Goal: Transaction & Acquisition: Purchase product/service

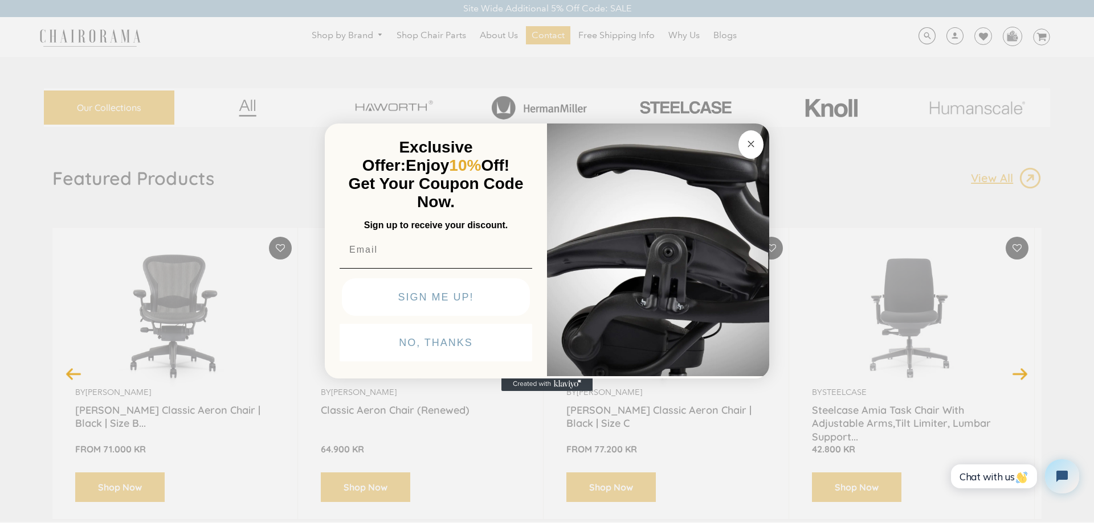
click at [747, 144] on circle "Close dialog" at bounding box center [750, 143] width 13 height 13
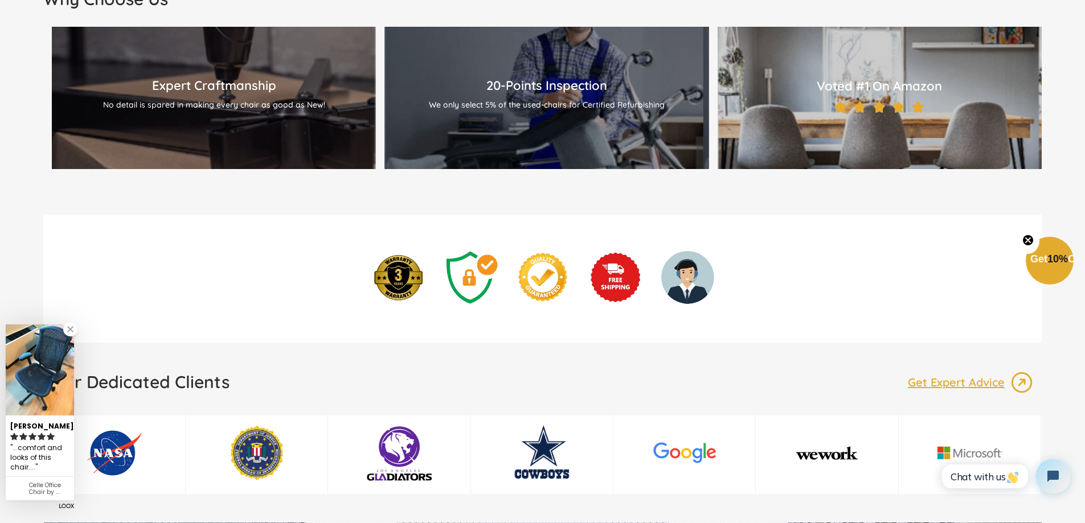
scroll to position [1709, 0]
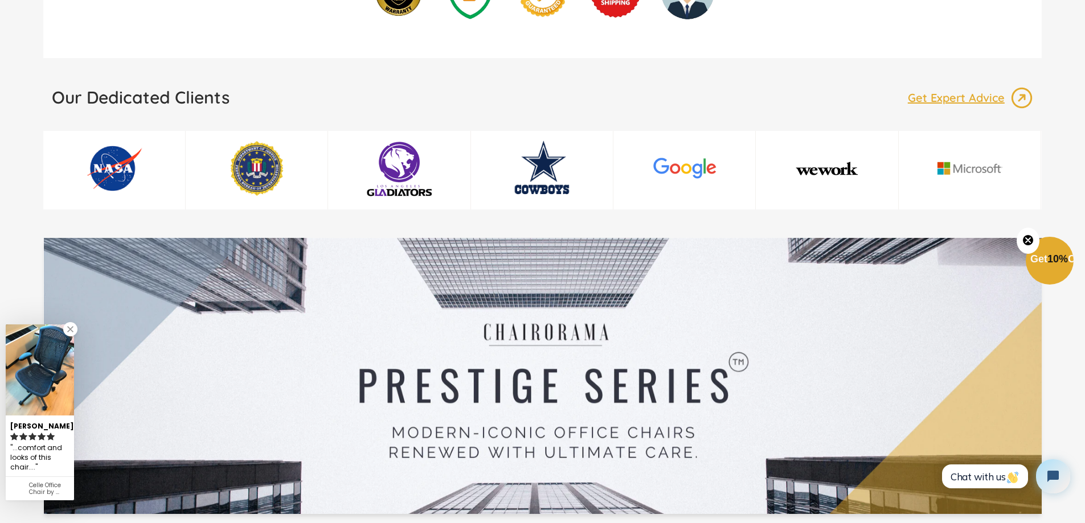
click at [72, 333] on link at bounding box center [70, 329] width 14 height 14
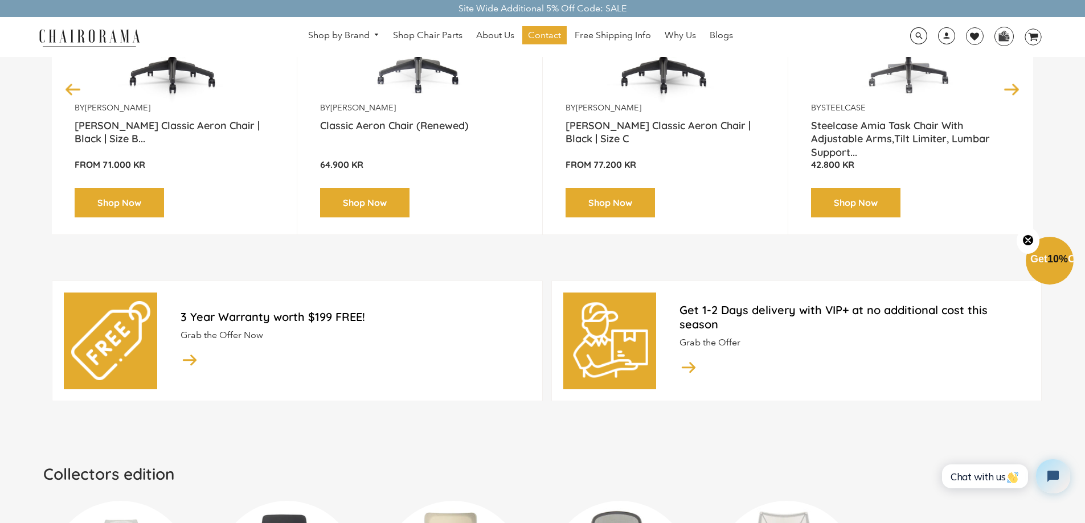
scroll to position [0, 0]
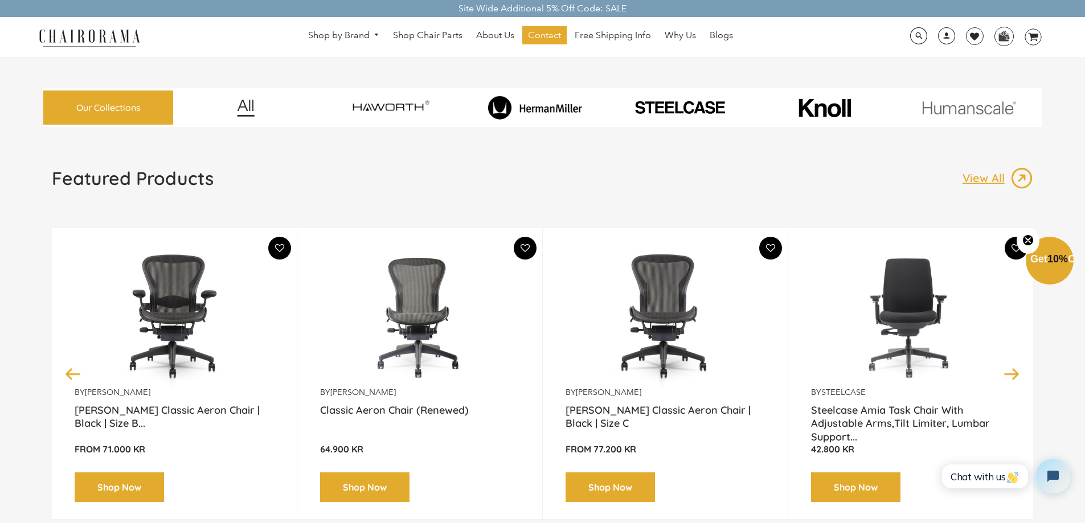
click at [110, 35] on img at bounding box center [89, 37] width 114 height 20
click at [97, 37] on img at bounding box center [89, 37] width 114 height 20
click at [768, 168] on div "Featured Products View All" at bounding box center [542, 183] width 981 height 32
click at [437, 339] on img at bounding box center [419, 316] width 199 height 142
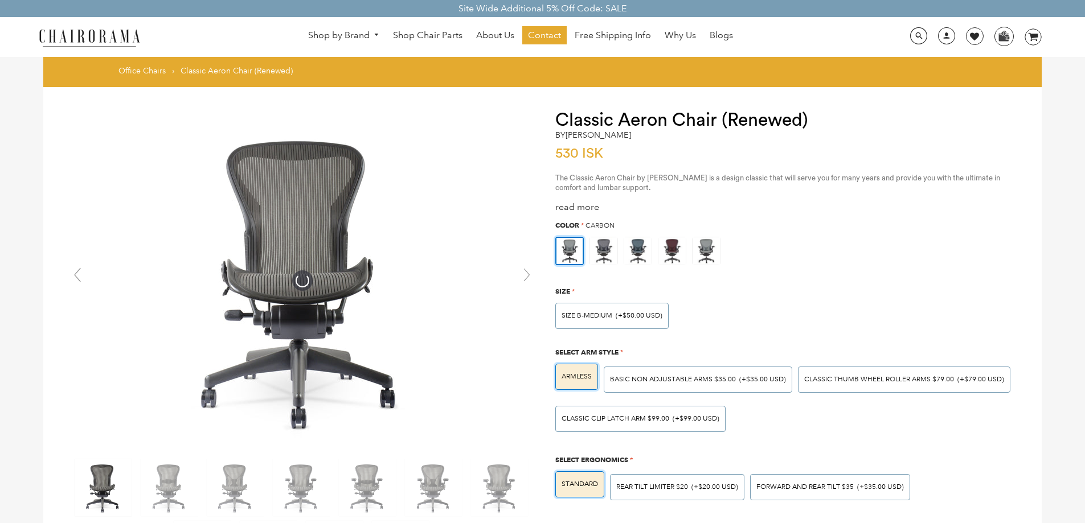
click at [332, 302] on img at bounding box center [303, 281] width 342 height 342
click at [527, 280] on link at bounding box center [526, 275] width 23 height 23
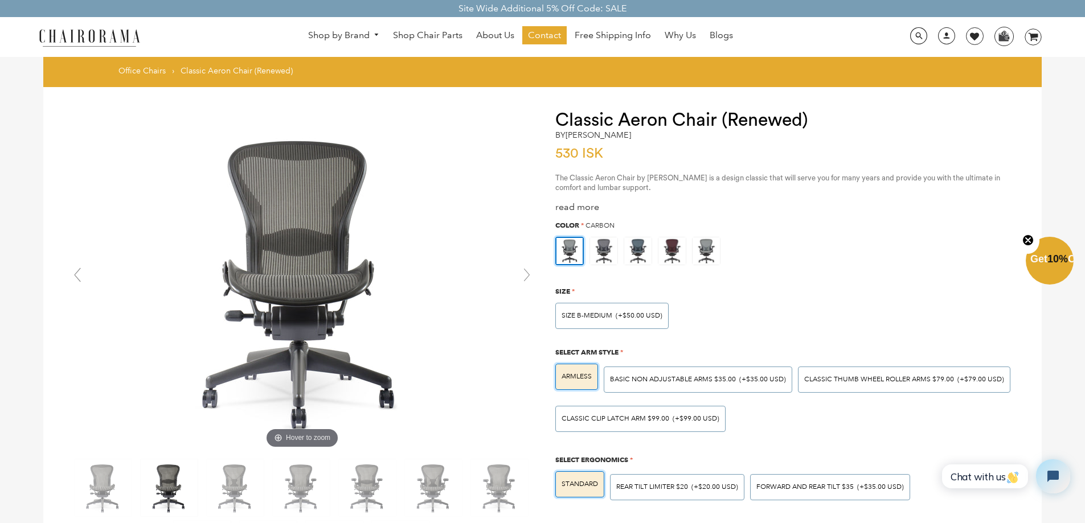
click at [170, 499] on img at bounding box center [169, 488] width 57 height 57
click at [228, 491] on img at bounding box center [235, 488] width 57 height 57
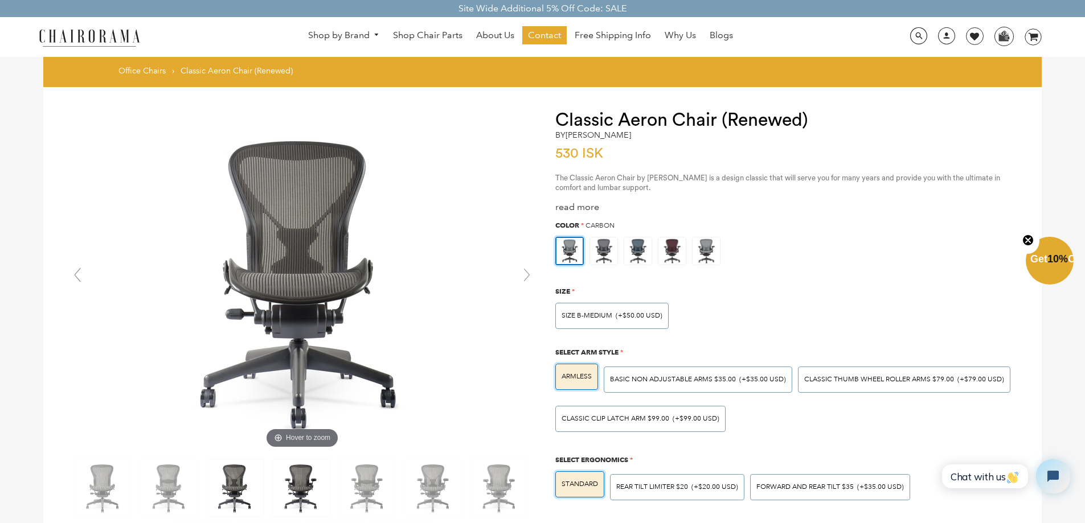
click at [297, 495] on img at bounding box center [301, 488] width 57 height 57
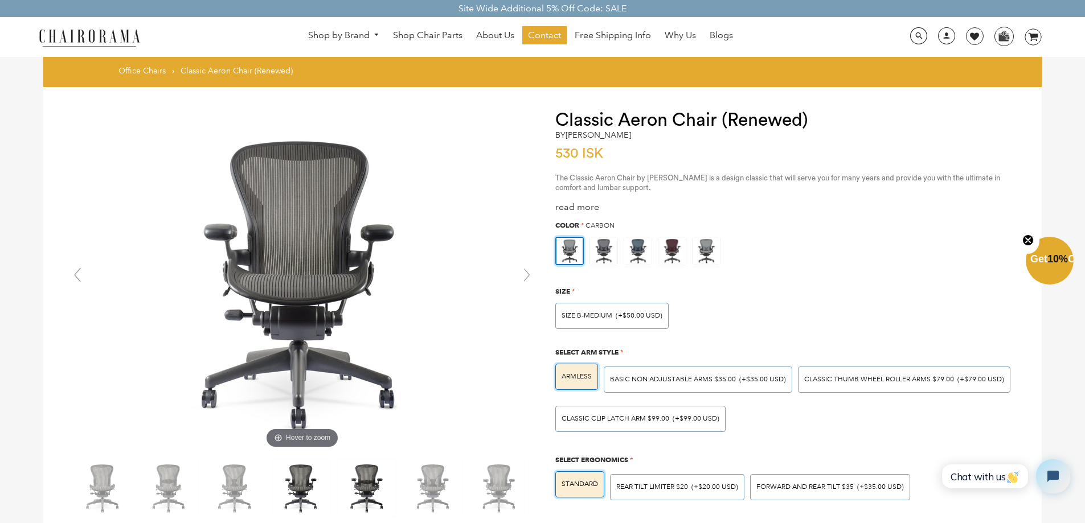
click at [372, 498] on img at bounding box center [367, 488] width 57 height 57
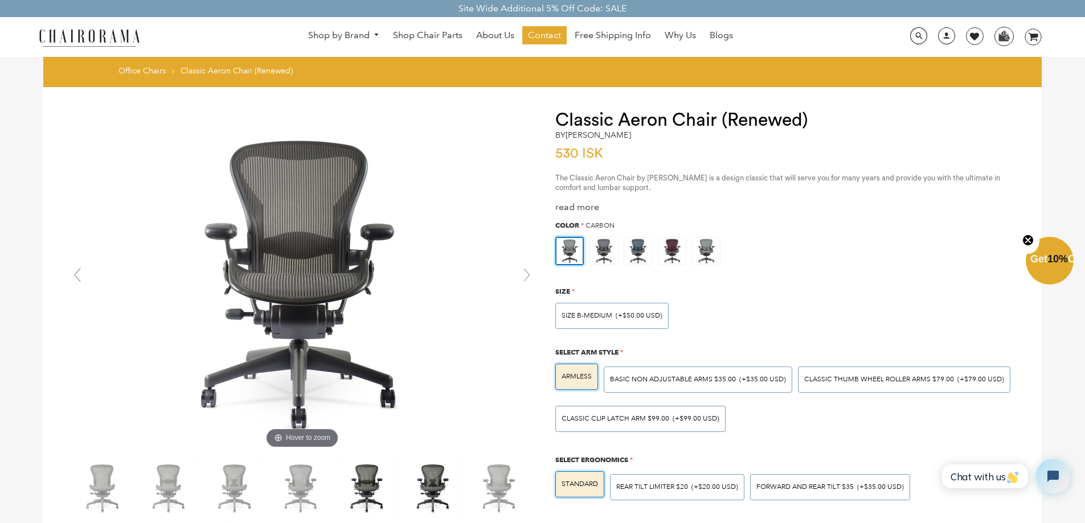
click at [426, 497] on img at bounding box center [433, 488] width 57 height 57
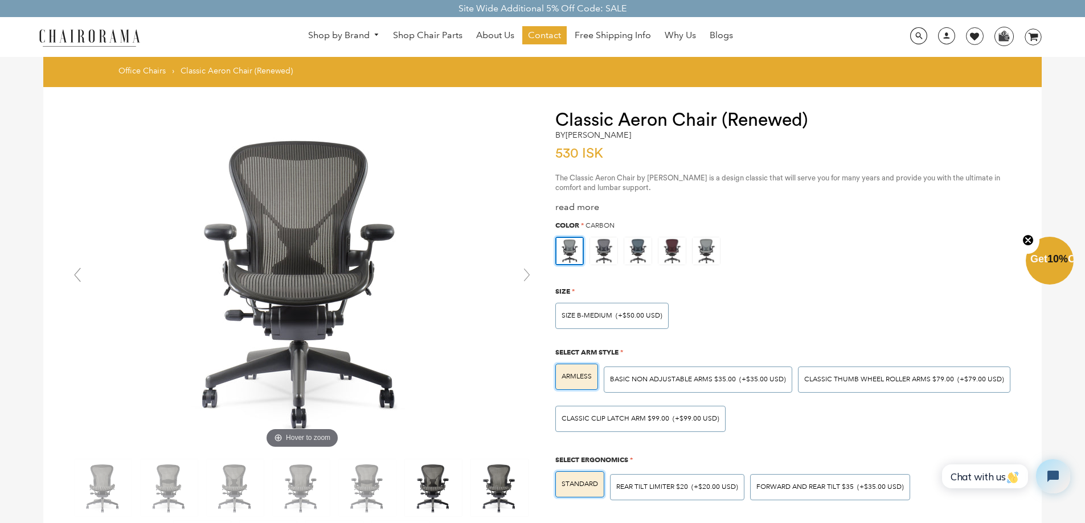
click at [494, 495] on img at bounding box center [499, 488] width 57 height 57
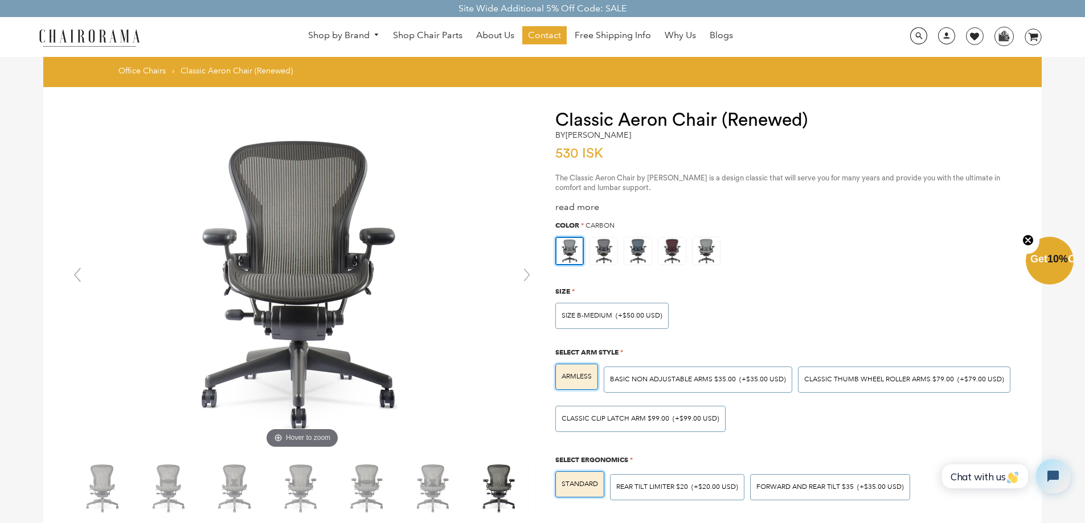
click at [523, 276] on link at bounding box center [526, 275] width 23 height 23
click at [525, 276] on link at bounding box center [526, 275] width 23 height 23
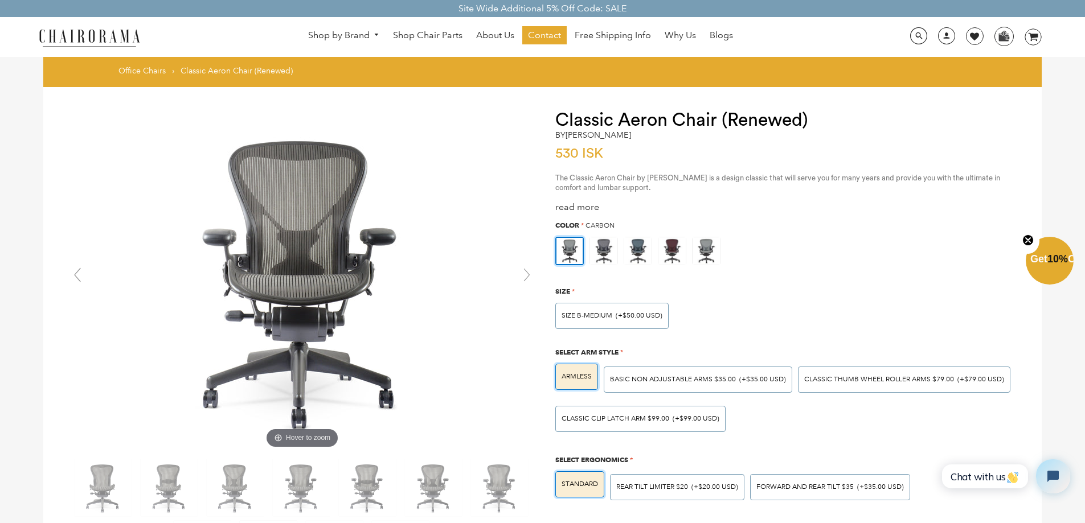
click at [525, 276] on link at bounding box center [526, 275] width 23 height 23
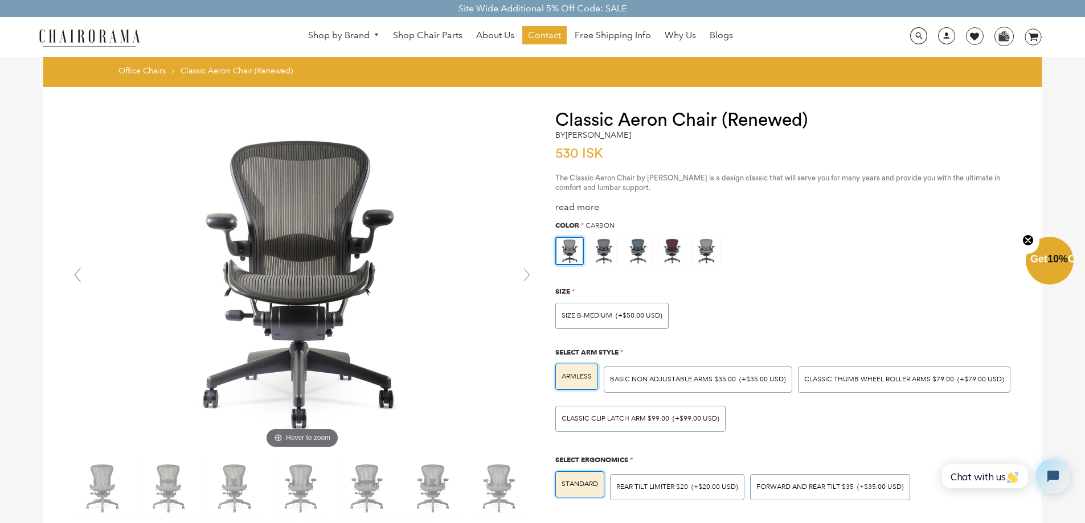
click at [525, 276] on link at bounding box center [526, 275] width 23 height 23
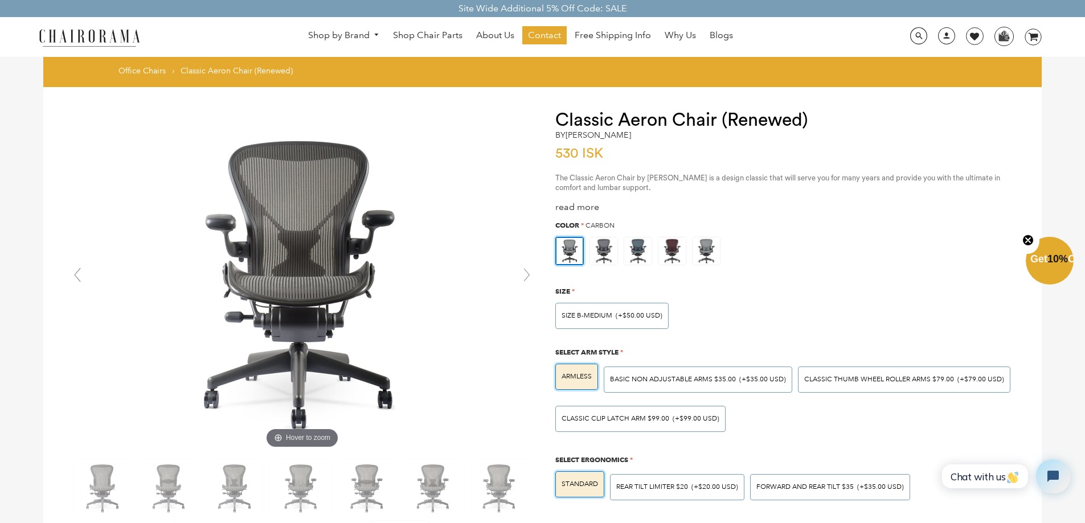
click at [525, 276] on link at bounding box center [526, 275] width 23 height 23
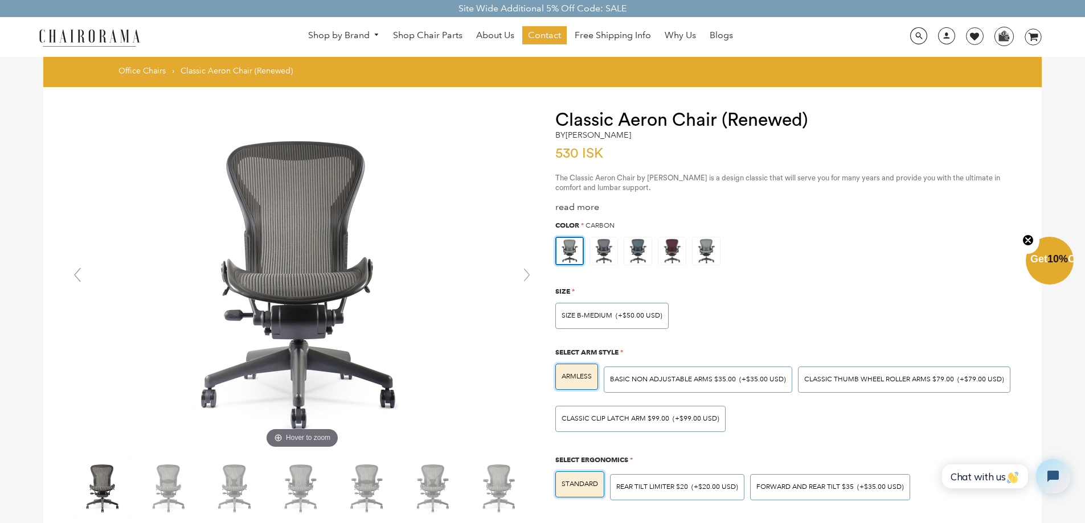
click at [525, 276] on link at bounding box center [526, 275] width 23 height 23
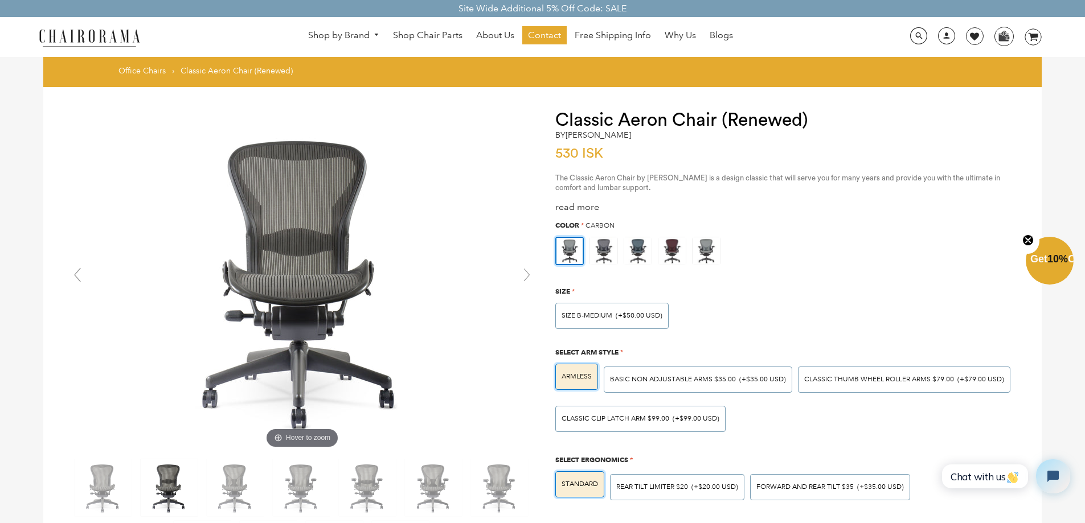
click at [525, 276] on link at bounding box center [526, 275] width 23 height 23
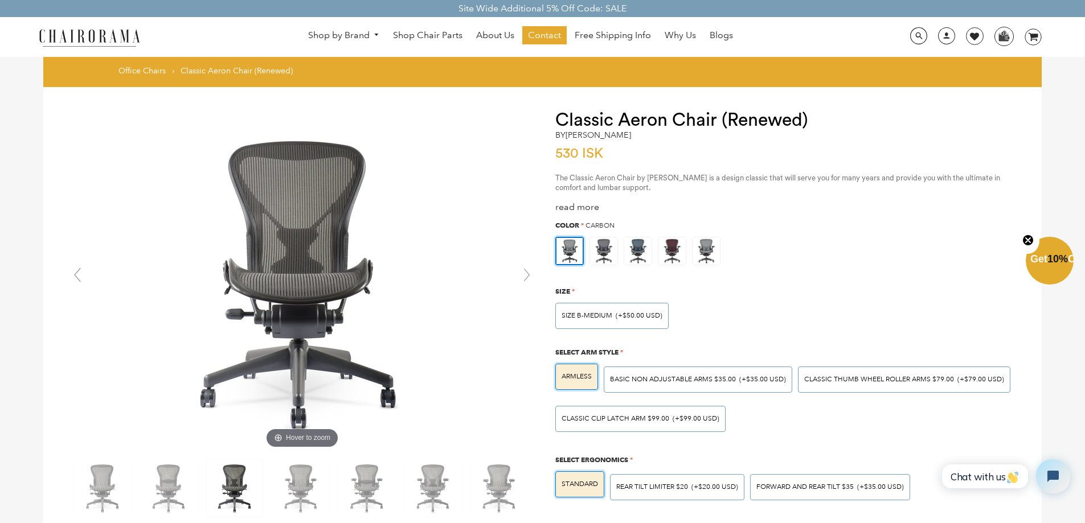
click at [525, 276] on link at bounding box center [526, 275] width 23 height 23
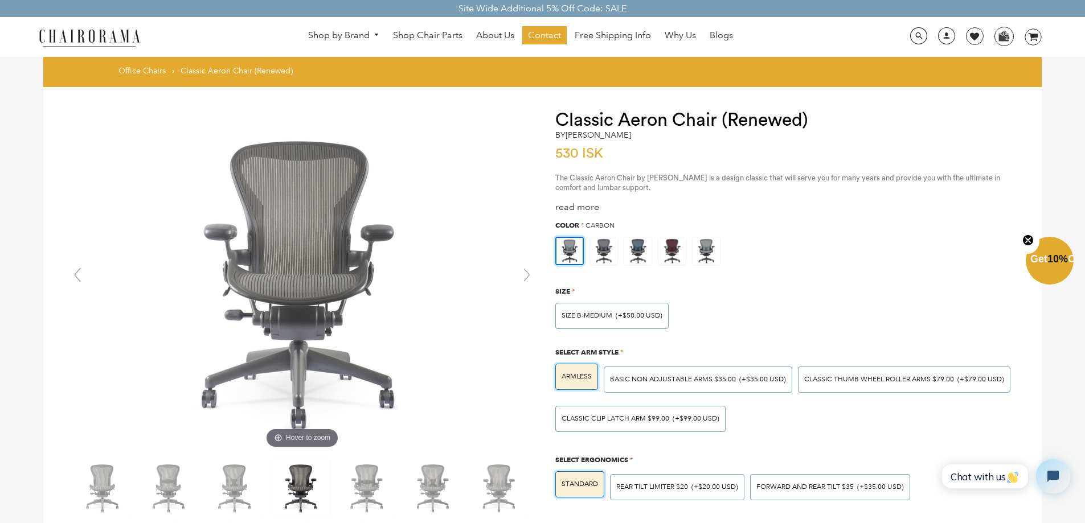
click at [525, 276] on link at bounding box center [526, 275] width 23 height 23
